Goal: Task Accomplishment & Management: Manage account settings

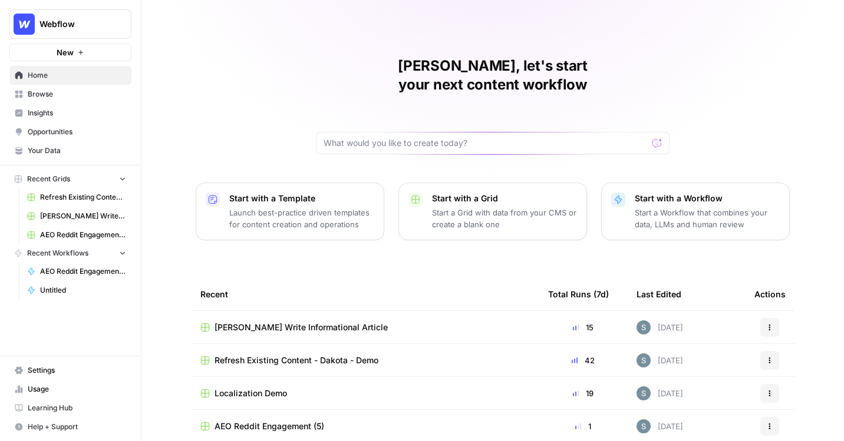
click at [82, 34] on button "Webflow" at bounding box center [70, 23] width 122 height 29
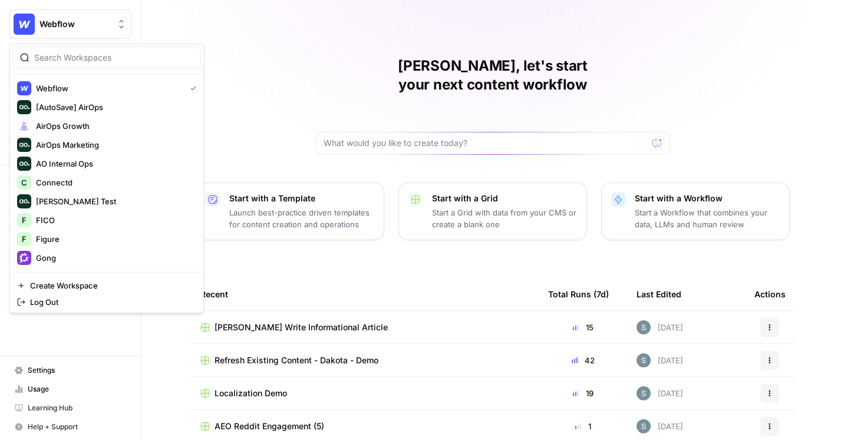
click at [96, 66] on div at bounding box center [106, 58] width 189 height 22
type input "fenwick"
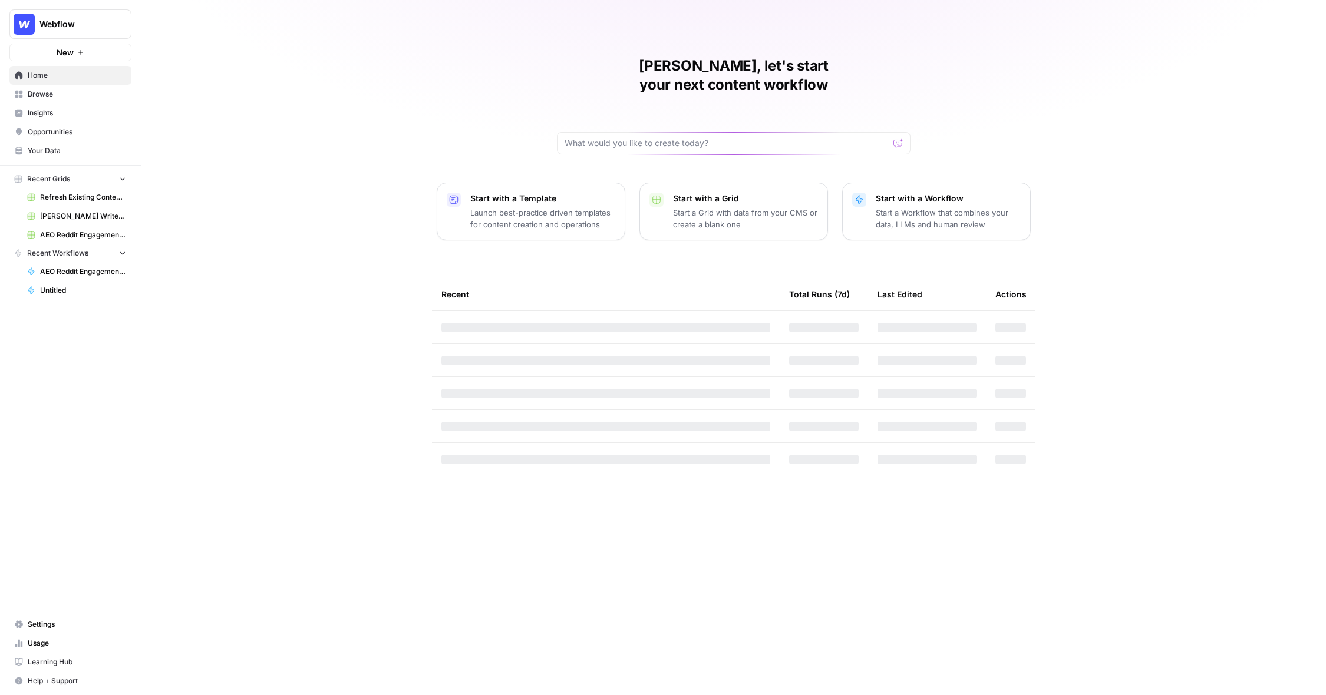
click at [94, 17] on button "Webflow" at bounding box center [70, 23] width 122 height 29
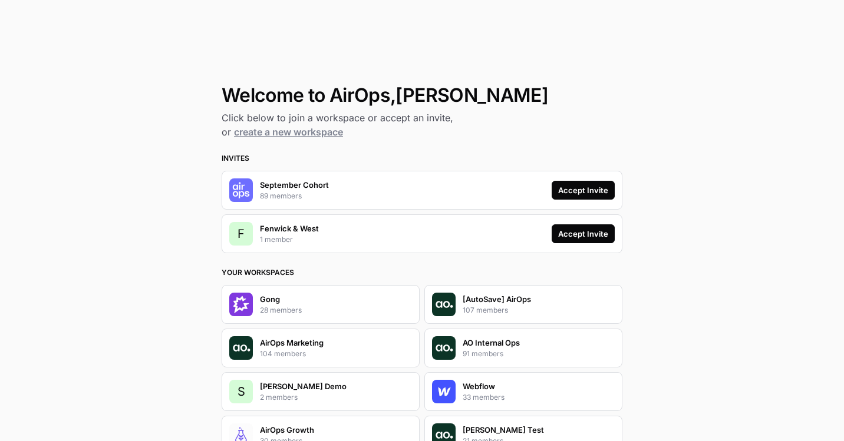
click at [588, 233] on div "Accept Invite" at bounding box center [583, 234] width 50 height 12
